Goal: Find specific page/section: Find specific page/section

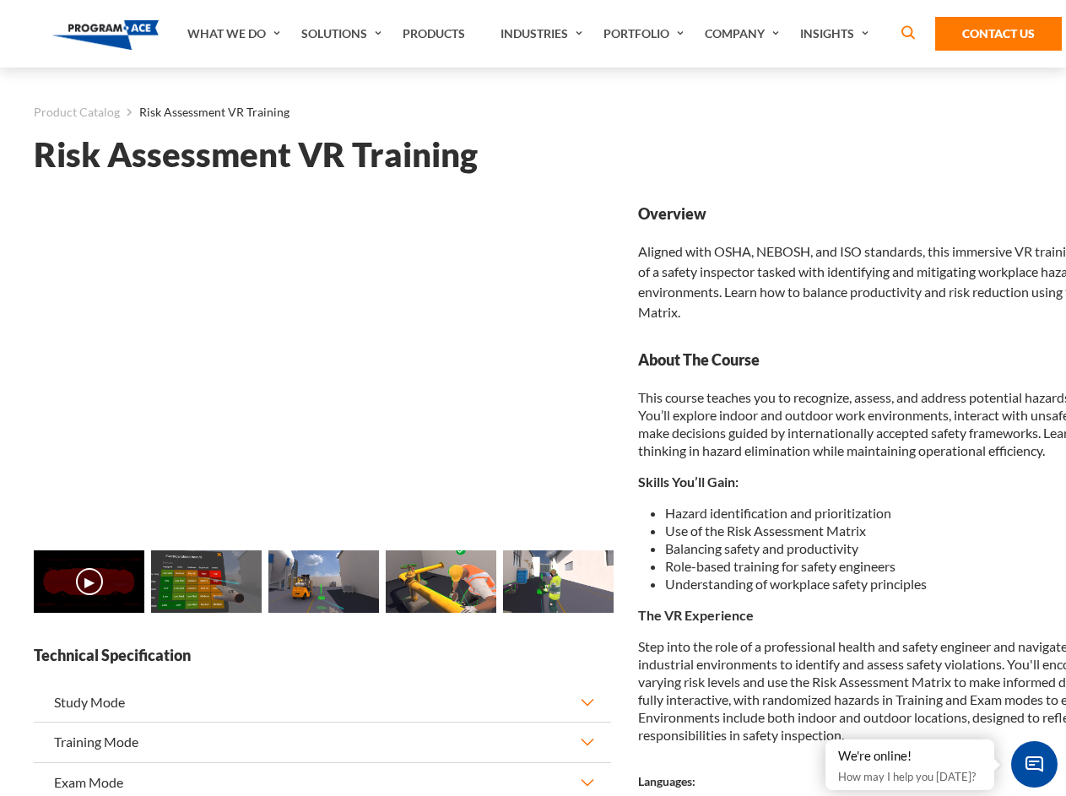
click at [343, 34] on link "Solutions" at bounding box center [343, 34] width 101 height 68
click at [0, 0] on div "AI & Computer Vision Solutions Computer Vision Quality Control AI tools for fas…" at bounding box center [0, 0] width 0 height 0
click at [0, 0] on div "AI & Computer Vision Solutions Virtual Training Solutions Virtual Tour Solution…" at bounding box center [0, 0] width 0 height 0
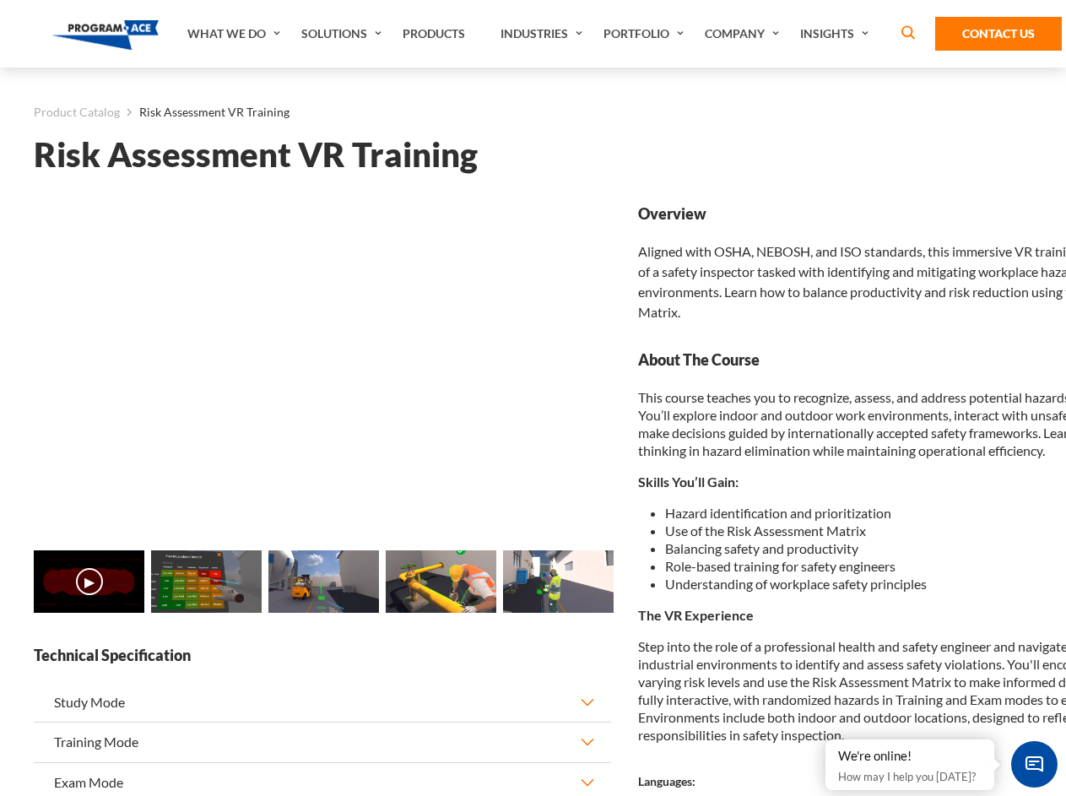
click at [0, 0] on div "AI & Computer Vision Solutions Virtual Training Solutions Virtual Tour Solution…" at bounding box center [0, 0] width 0 height 0
click at [0, 0] on div "AI & Computer Vision Solutions Computer Vision Quality Control AI tools for fas…" at bounding box center [0, 0] width 0 height 0
